Goal: Entertainment & Leisure: Consume media (video, audio)

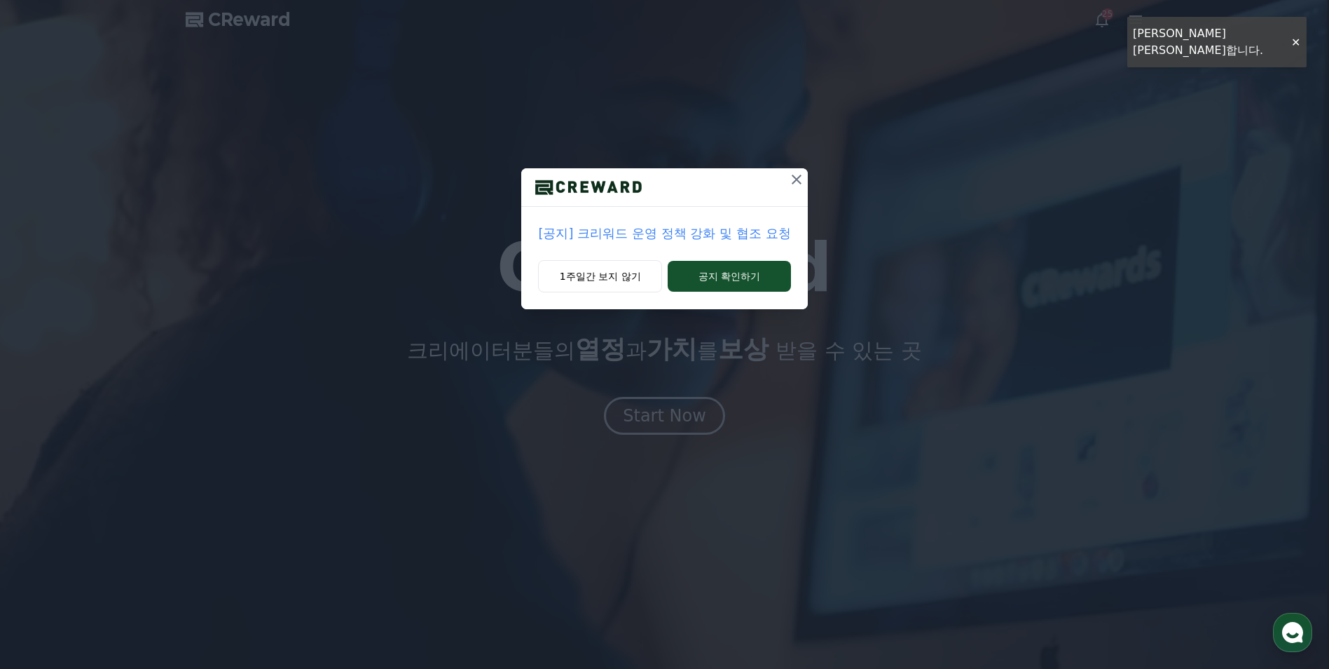
click at [803, 174] on icon at bounding box center [796, 179] width 17 height 17
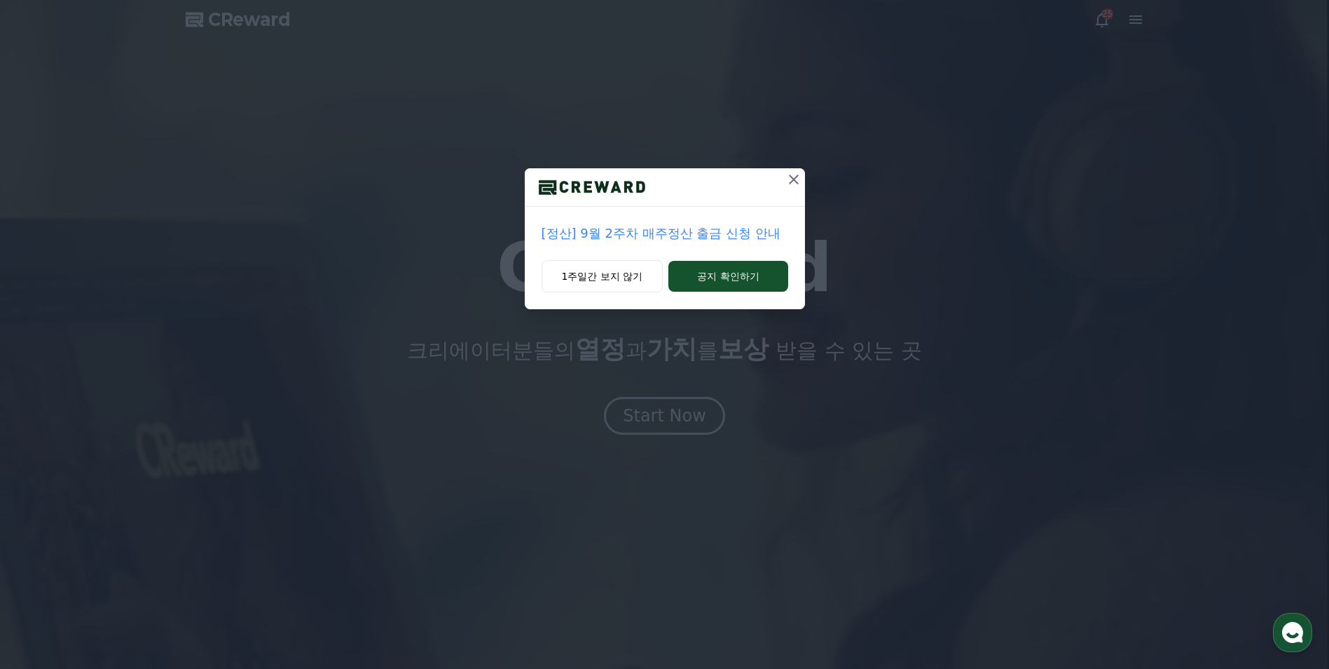
click at [796, 178] on icon at bounding box center [794, 179] width 17 height 17
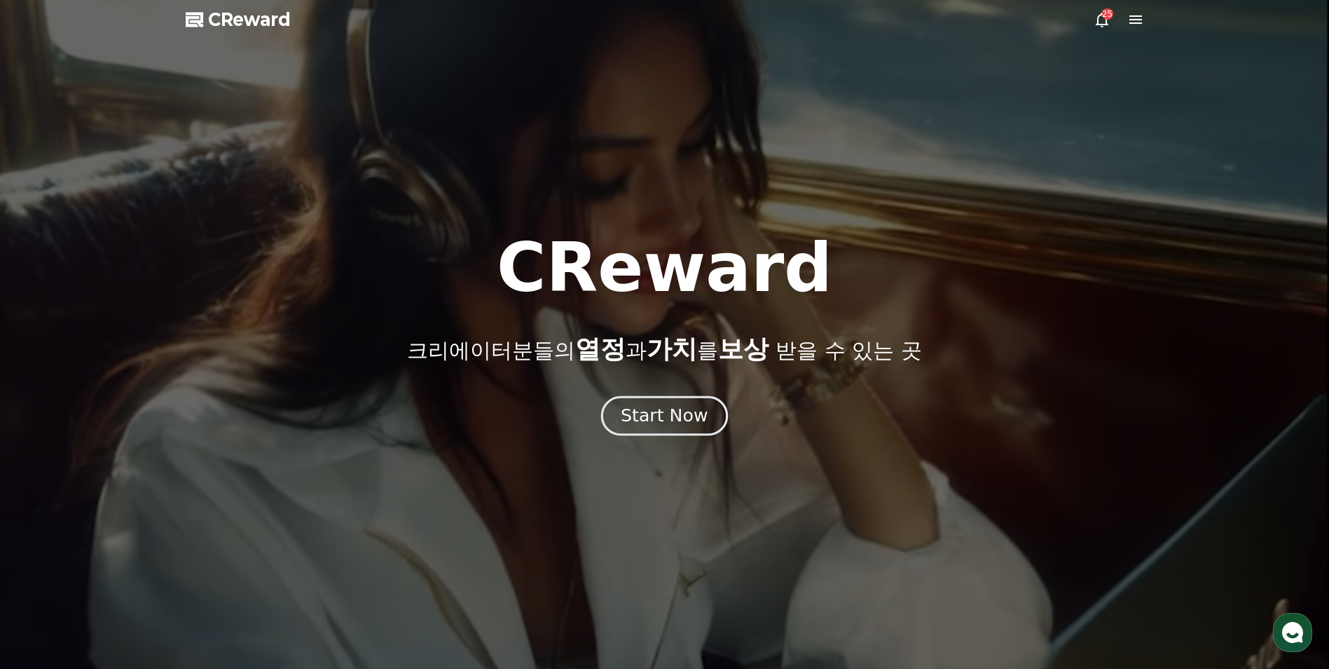
click at [676, 412] on div "Start Now" at bounding box center [664, 416] width 87 height 24
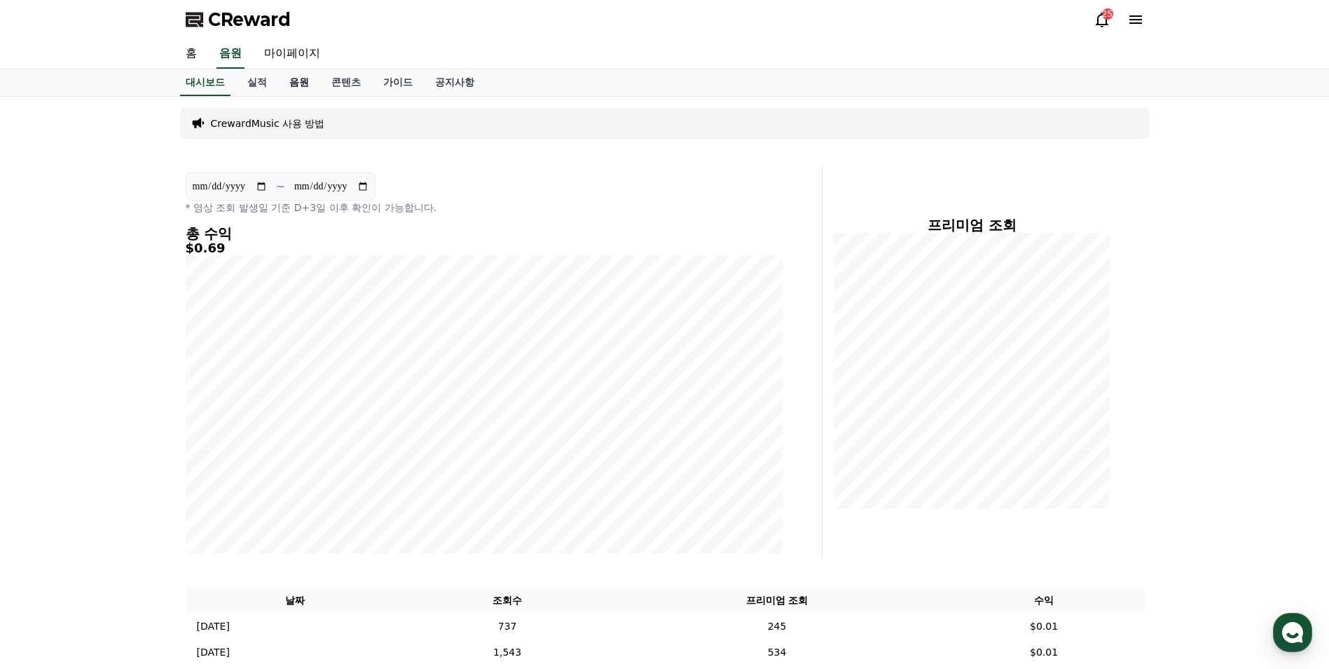
click at [301, 82] on link "음원" at bounding box center [299, 82] width 42 height 27
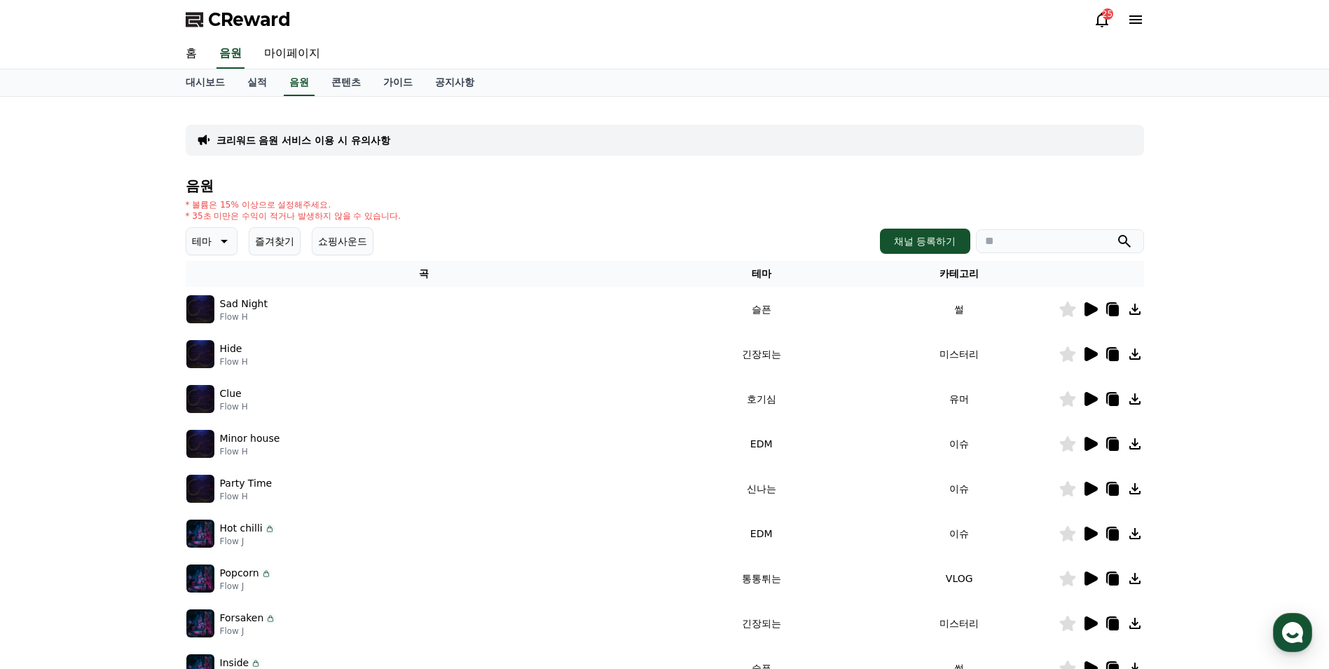
click at [231, 246] on icon at bounding box center [222, 241] width 17 height 17
click at [222, 305] on button "어두운" at bounding box center [208, 300] width 41 height 31
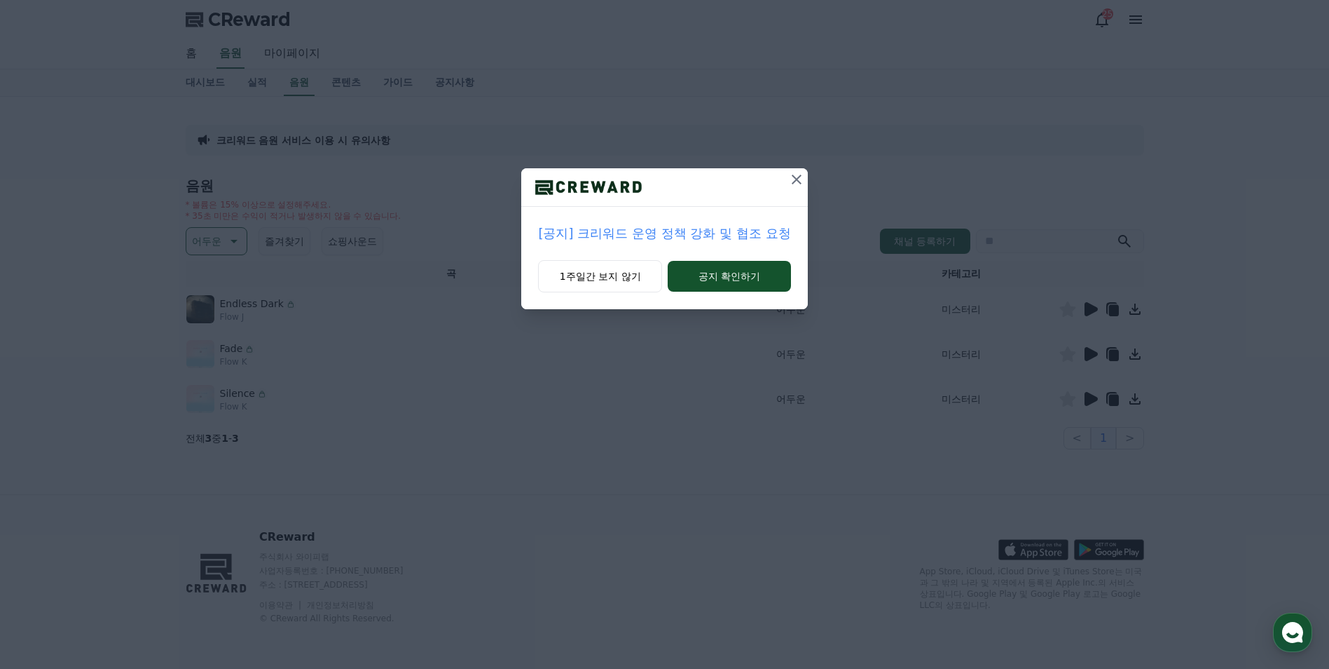
click at [800, 172] on icon at bounding box center [796, 179] width 17 height 17
click at [798, 181] on icon at bounding box center [794, 179] width 17 height 17
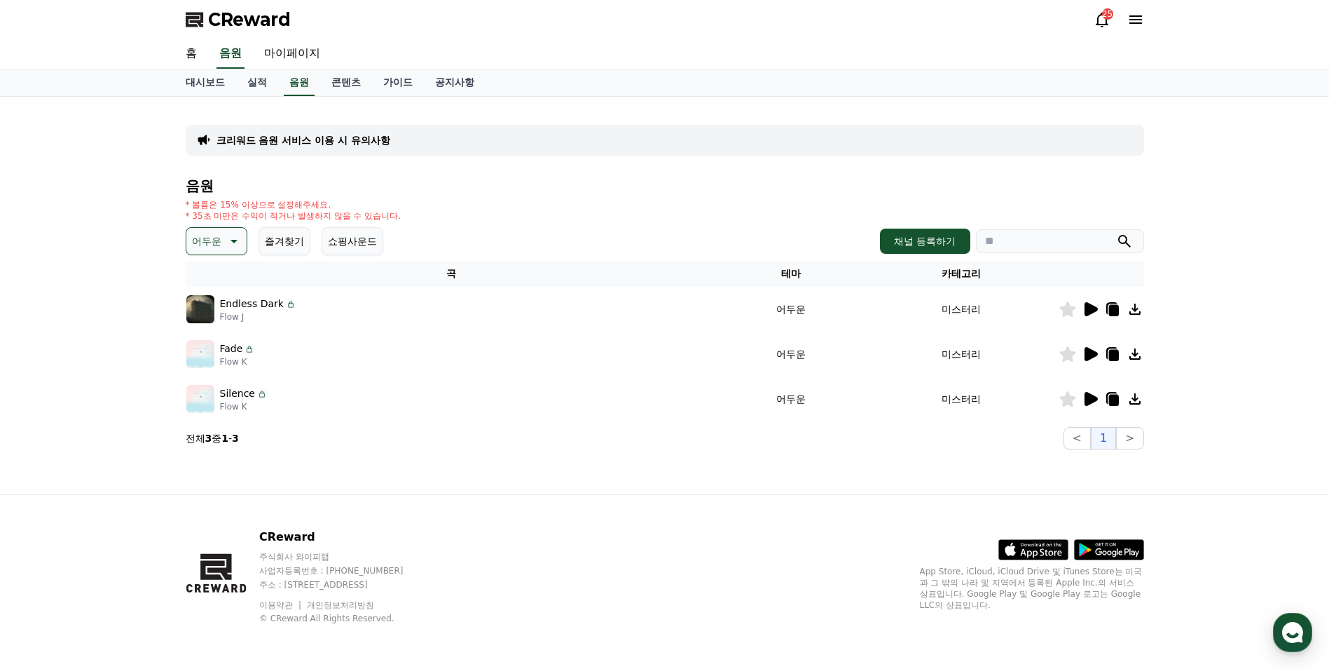
click at [285, 304] on icon at bounding box center [290, 304] width 11 height 11
click at [1087, 308] on icon at bounding box center [1091, 309] width 13 height 14
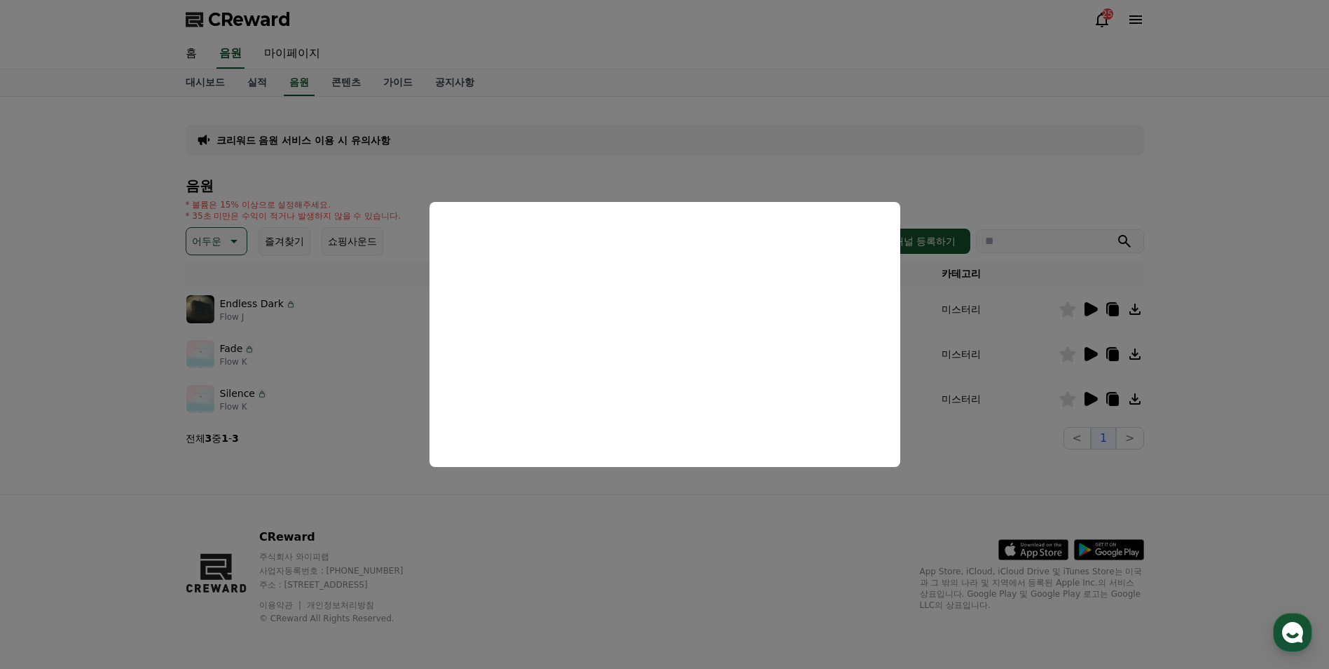
click at [633, 102] on button "close modal" at bounding box center [664, 334] width 1329 height 669
